Goal: Transaction & Acquisition: Obtain resource

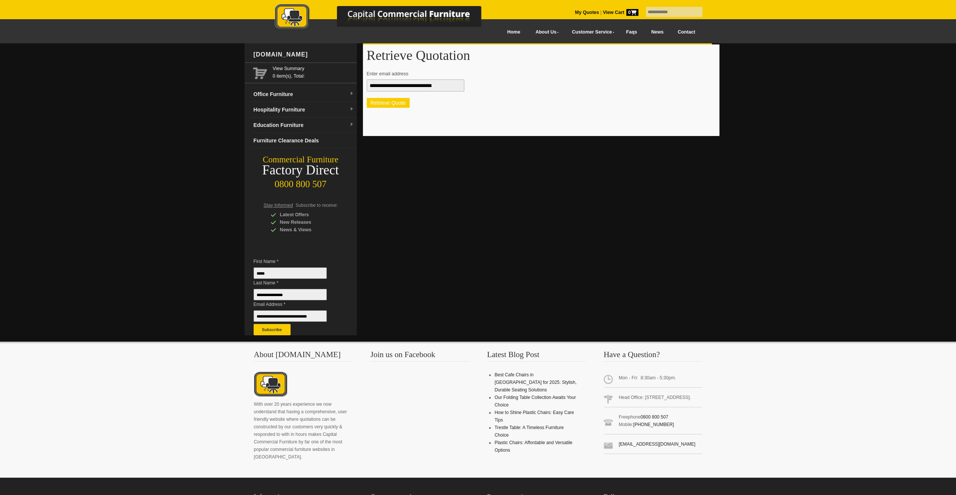
click at [386, 101] on button "Retrieve Quote" at bounding box center [388, 103] width 43 height 10
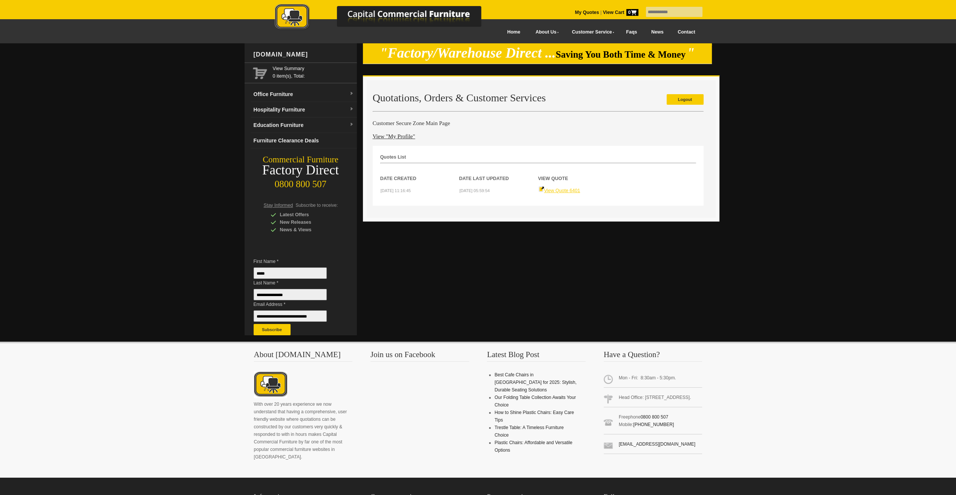
click at [562, 188] on link "View Quote 6401" at bounding box center [559, 190] width 42 height 5
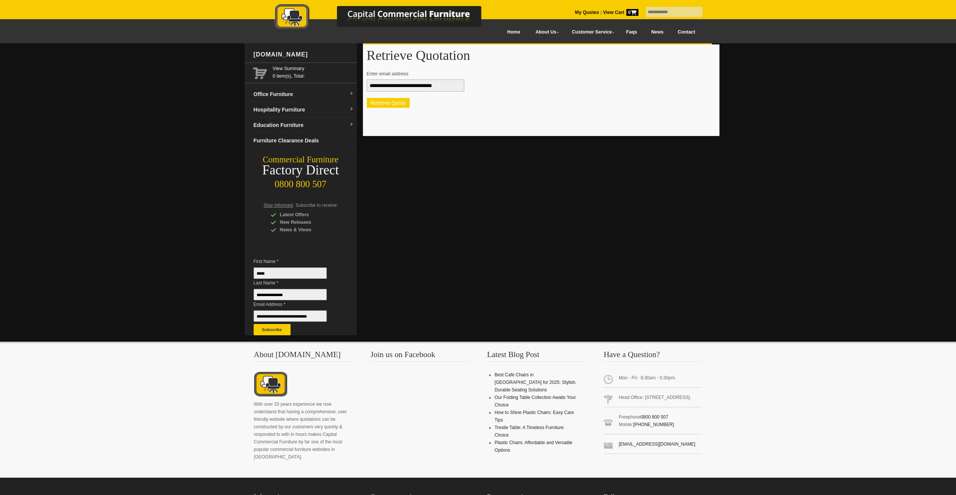
click at [369, 98] on button "Retrieve Quote" at bounding box center [388, 103] width 43 height 10
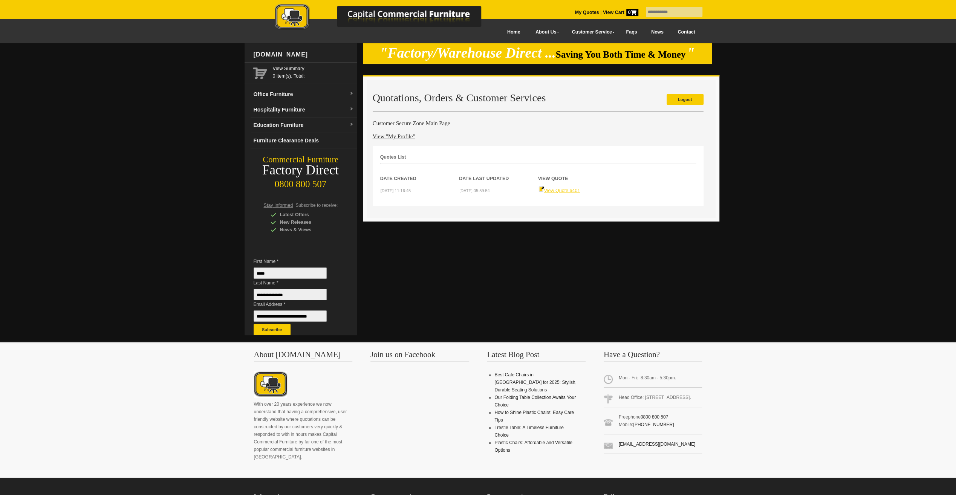
click at [554, 190] on link "View Quote 6401" at bounding box center [559, 190] width 42 height 5
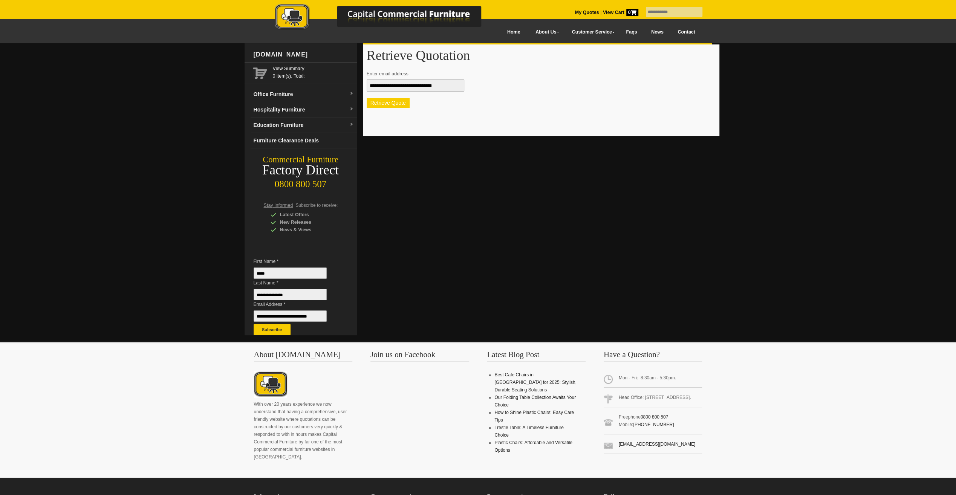
click at [388, 102] on button "Retrieve Quote" at bounding box center [388, 103] width 43 height 10
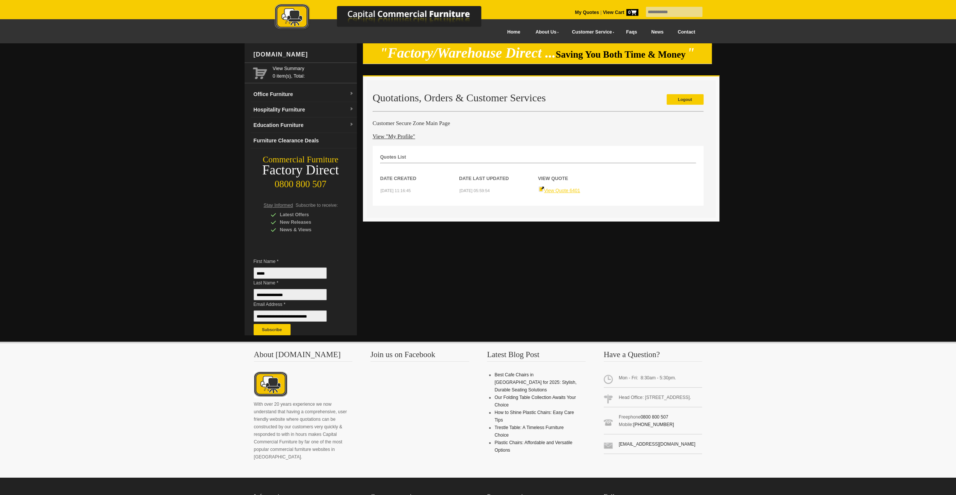
click at [560, 188] on link "View Quote 6401" at bounding box center [559, 190] width 42 height 5
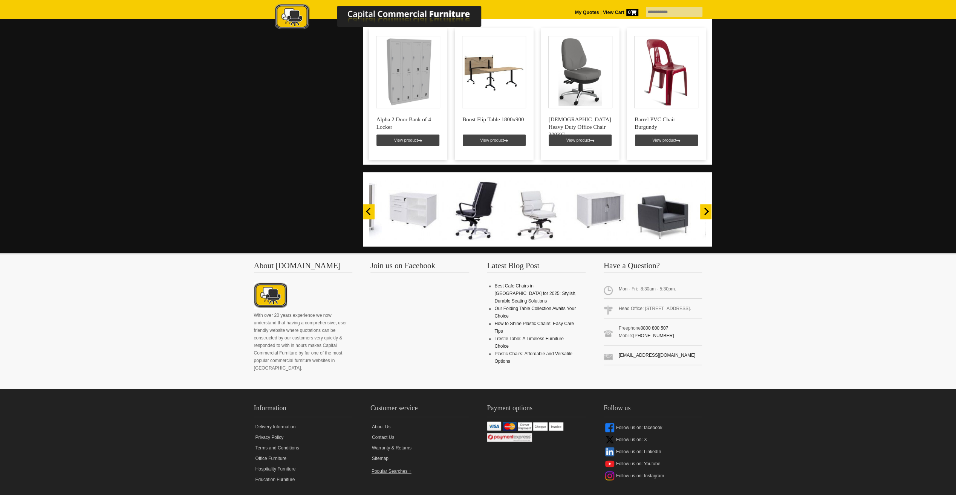
scroll to position [527, 0]
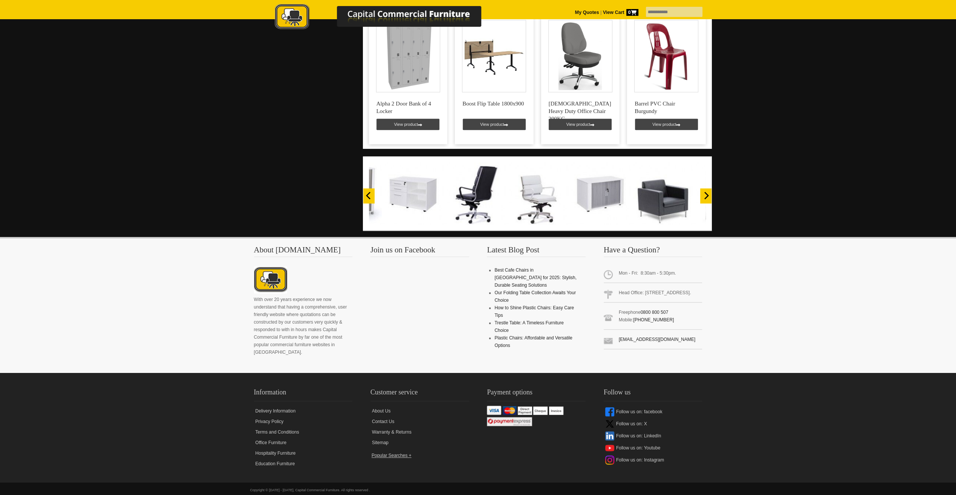
click at [701, 190] on button "Next" at bounding box center [705, 195] width 11 height 15
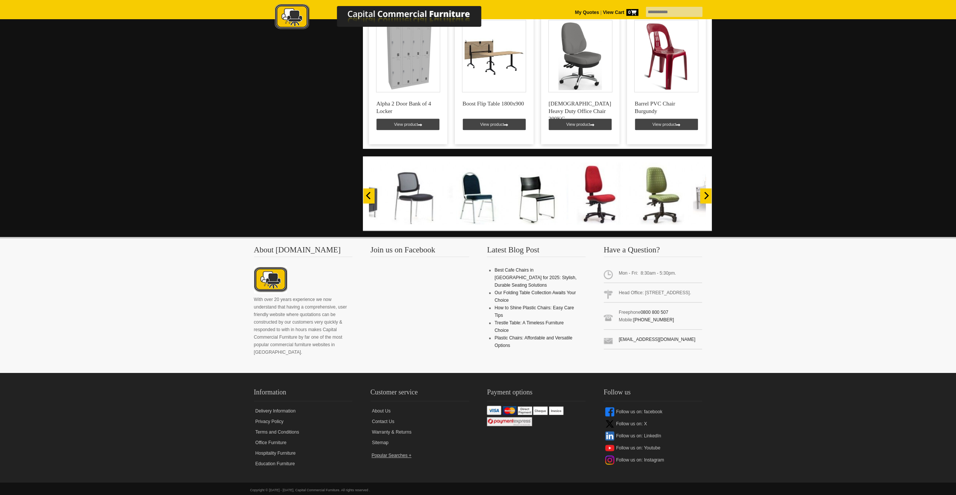
click at [705, 191] on button "Next" at bounding box center [705, 195] width 11 height 15
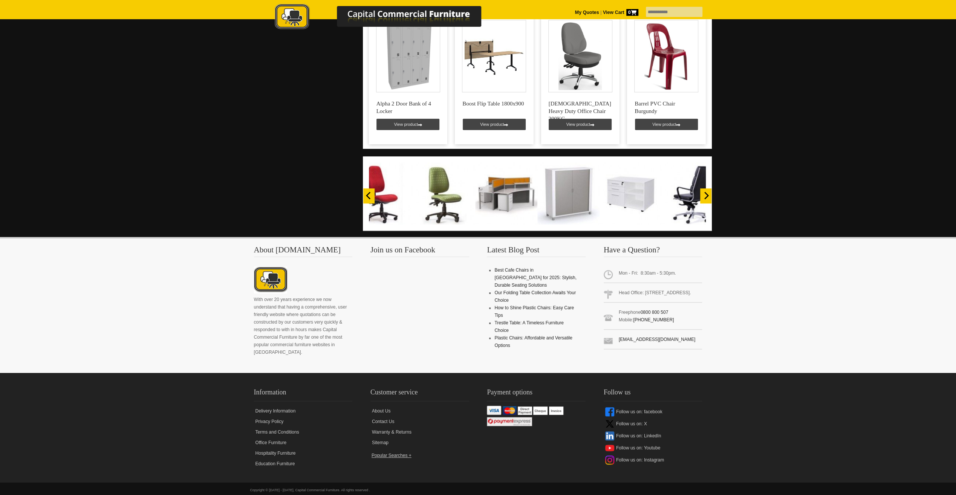
click at [705, 191] on button "Next" at bounding box center [705, 195] width 11 height 15
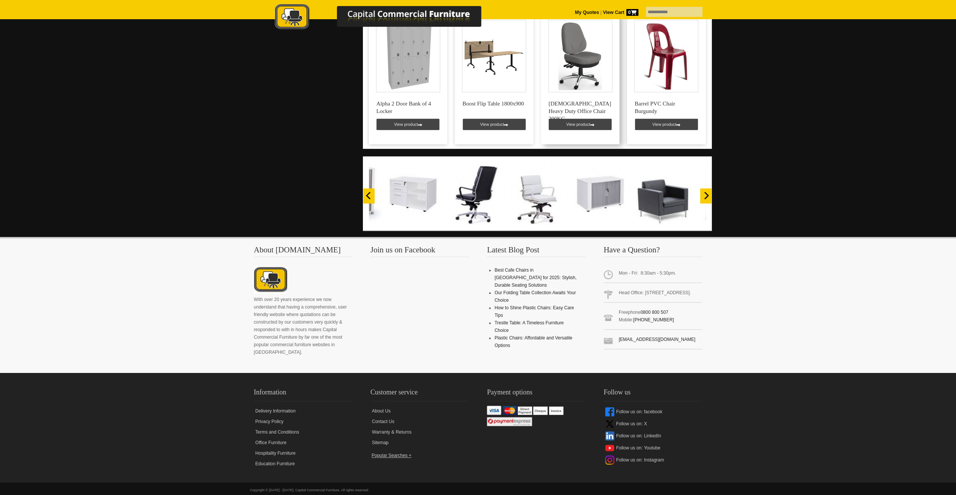
click at [581, 70] on link at bounding box center [580, 78] width 79 height 132
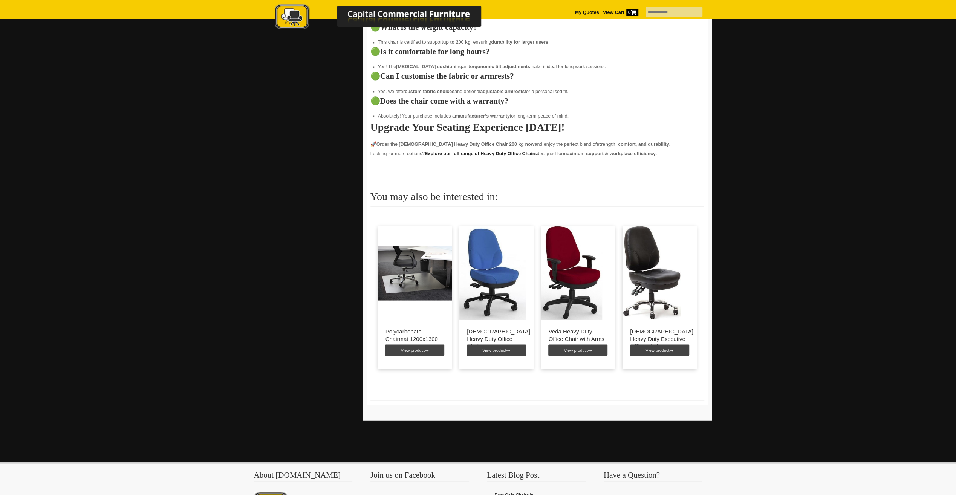
scroll to position [1356, 0]
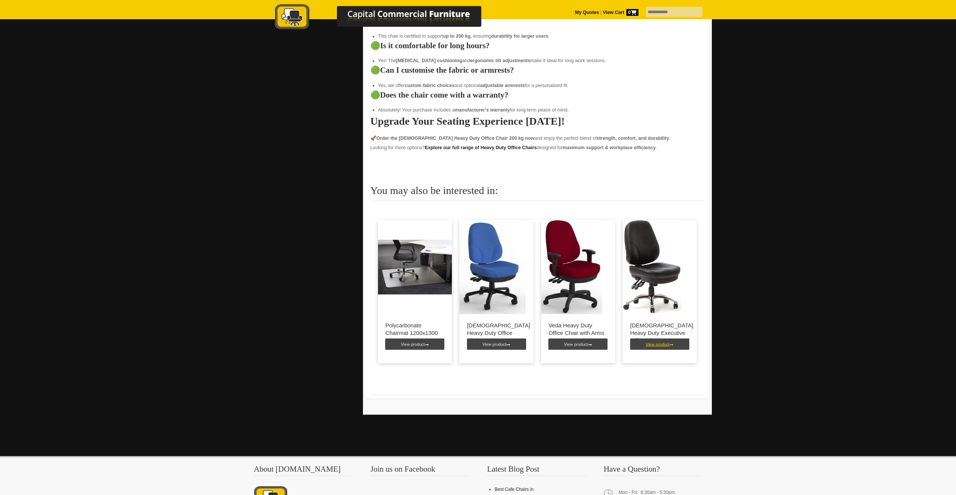
click at [646, 338] on link "View product" at bounding box center [659, 343] width 59 height 11
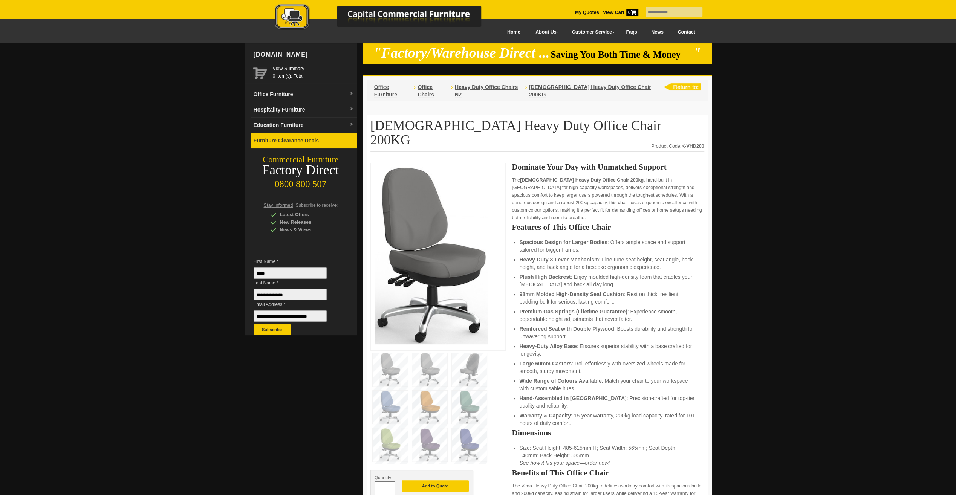
click at [271, 136] on link "Furniture Clearance Deals" at bounding box center [304, 140] width 106 height 15
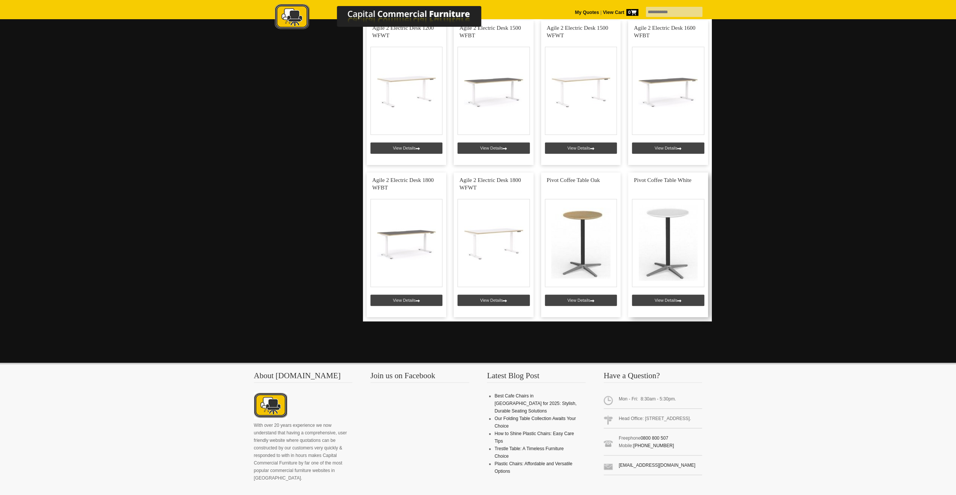
scroll to position [339, 0]
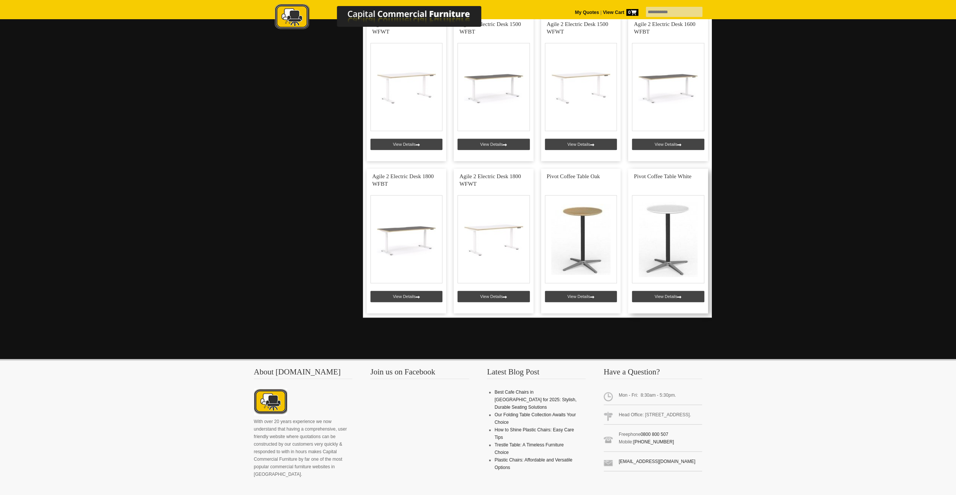
click at [678, 298] on link at bounding box center [668, 241] width 80 height 145
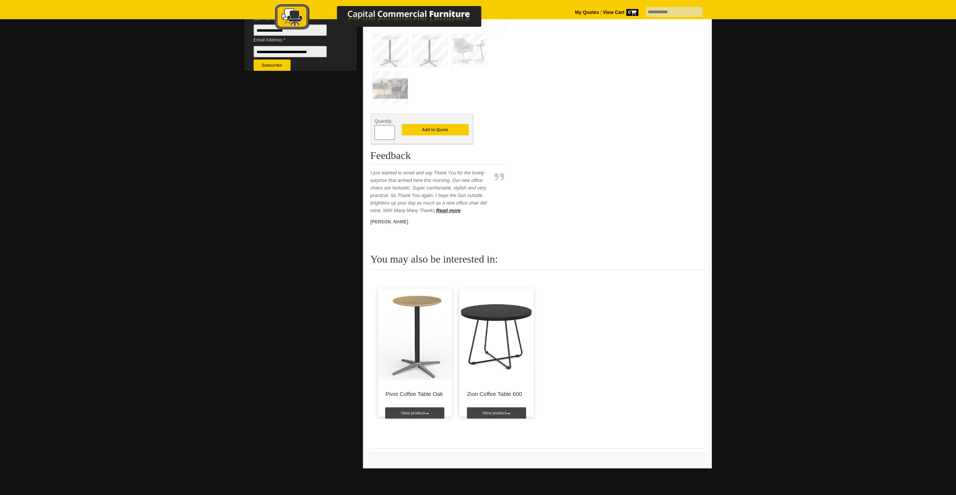
scroll to position [414, 0]
